Goal: Task Accomplishment & Management: Complete application form

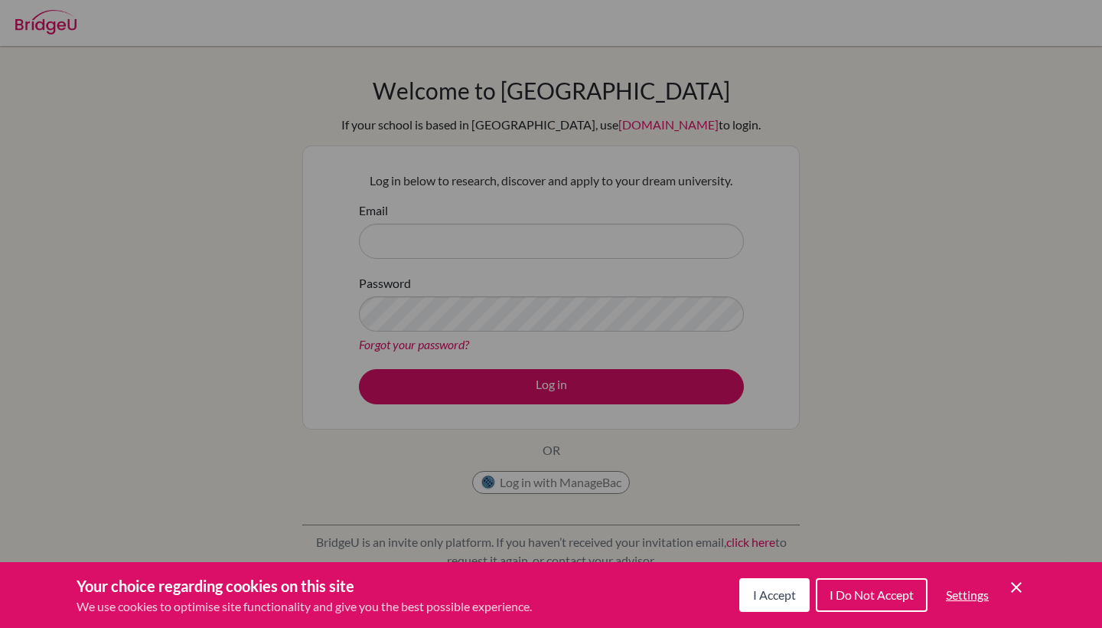
click at [772, 593] on span "I Accept" at bounding box center [774, 594] width 43 height 15
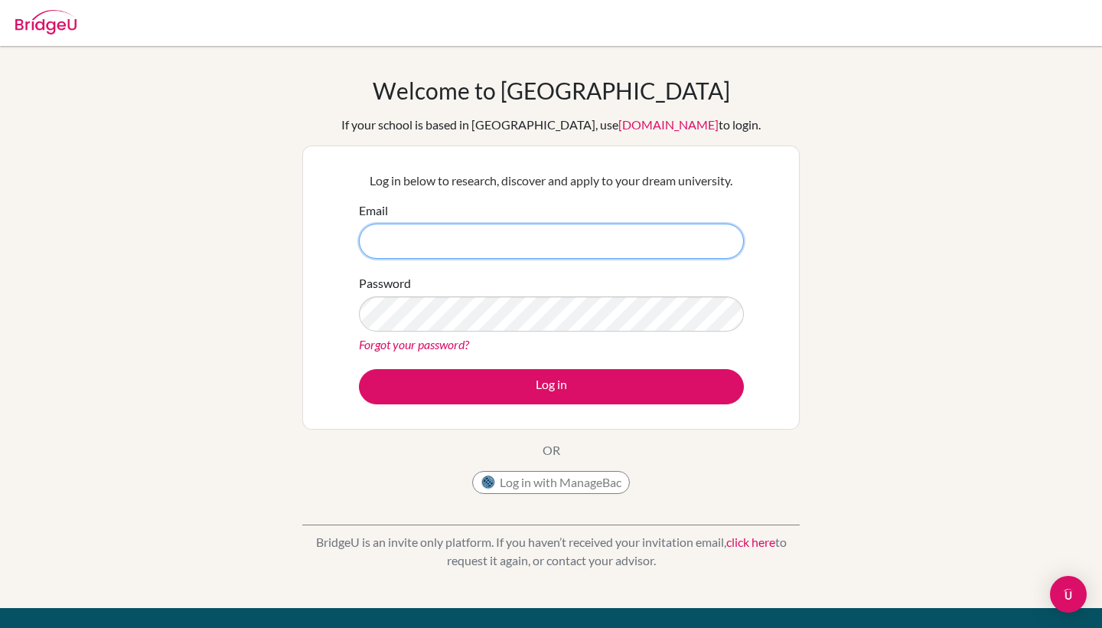
click at [574, 243] on input "Email" at bounding box center [551, 241] width 385 height 35
type input "a"
type input "[EMAIL_ADDRESS][DOMAIN_NAME]"
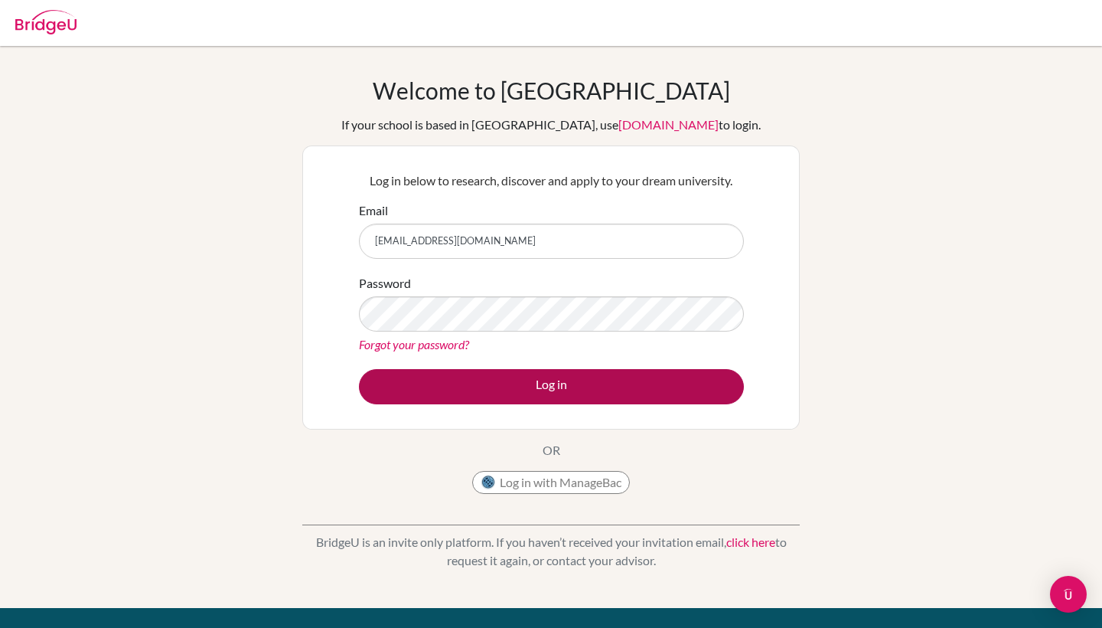
click at [524, 393] on button "Log in" at bounding box center [551, 386] width 385 height 35
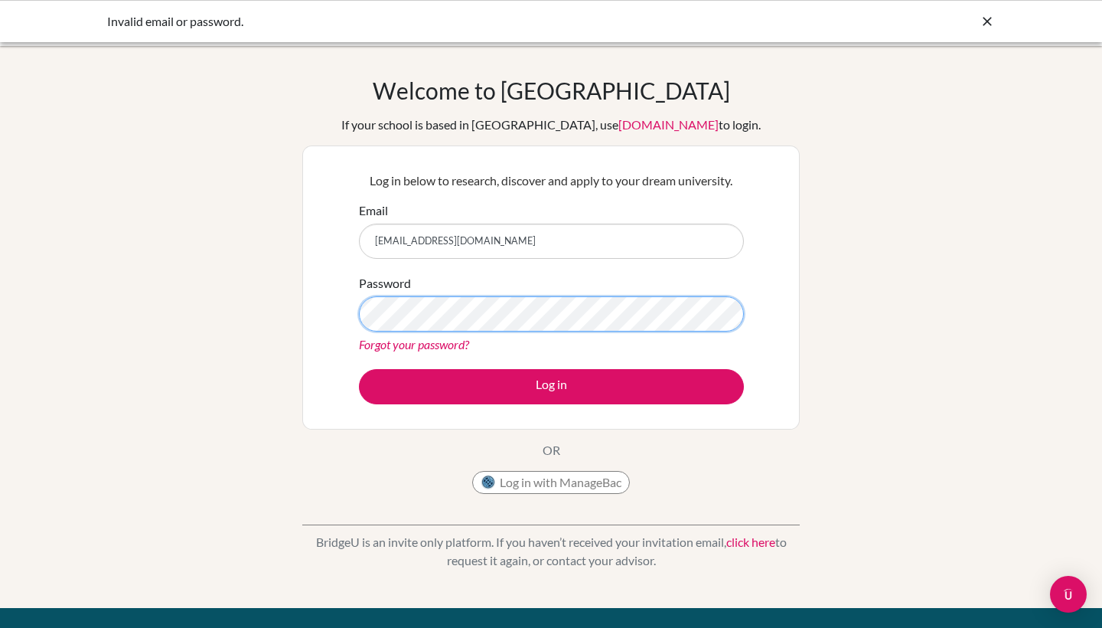
click at [551, 386] on button "Log in" at bounding box center [551, 386] width 385 height 35
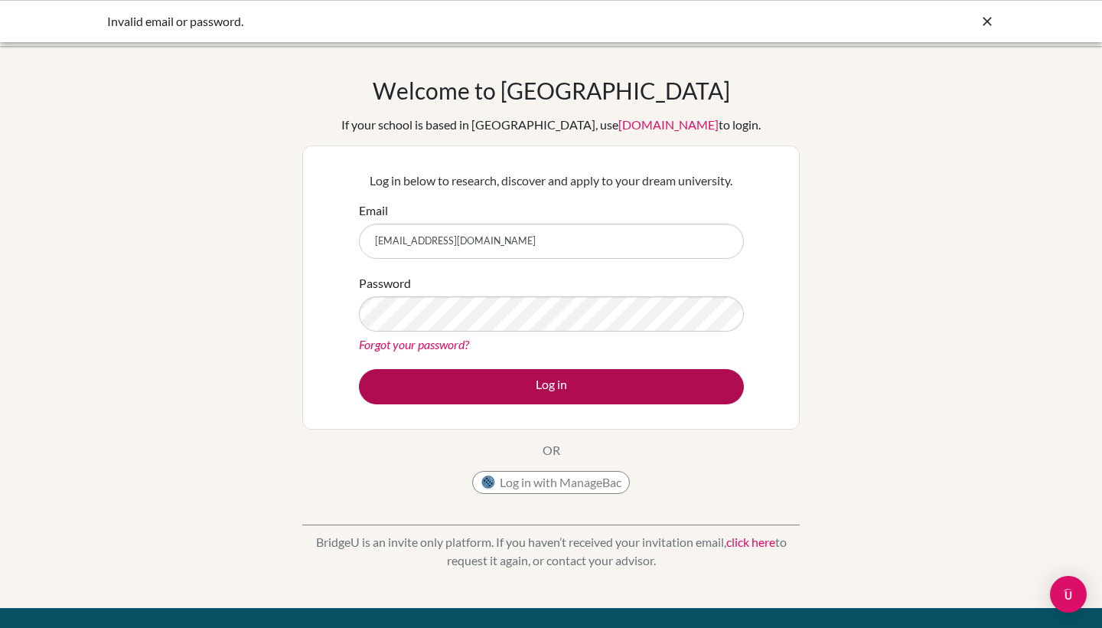
click at [625, 385] on button "Log in" at bounding box center [551, 386] width 385 height 35
click at [617, 395] on button "Log in" at bounding box center [551, 386] width 385 height 35
